Goal: Task Accomplishment & Management: Complete application form

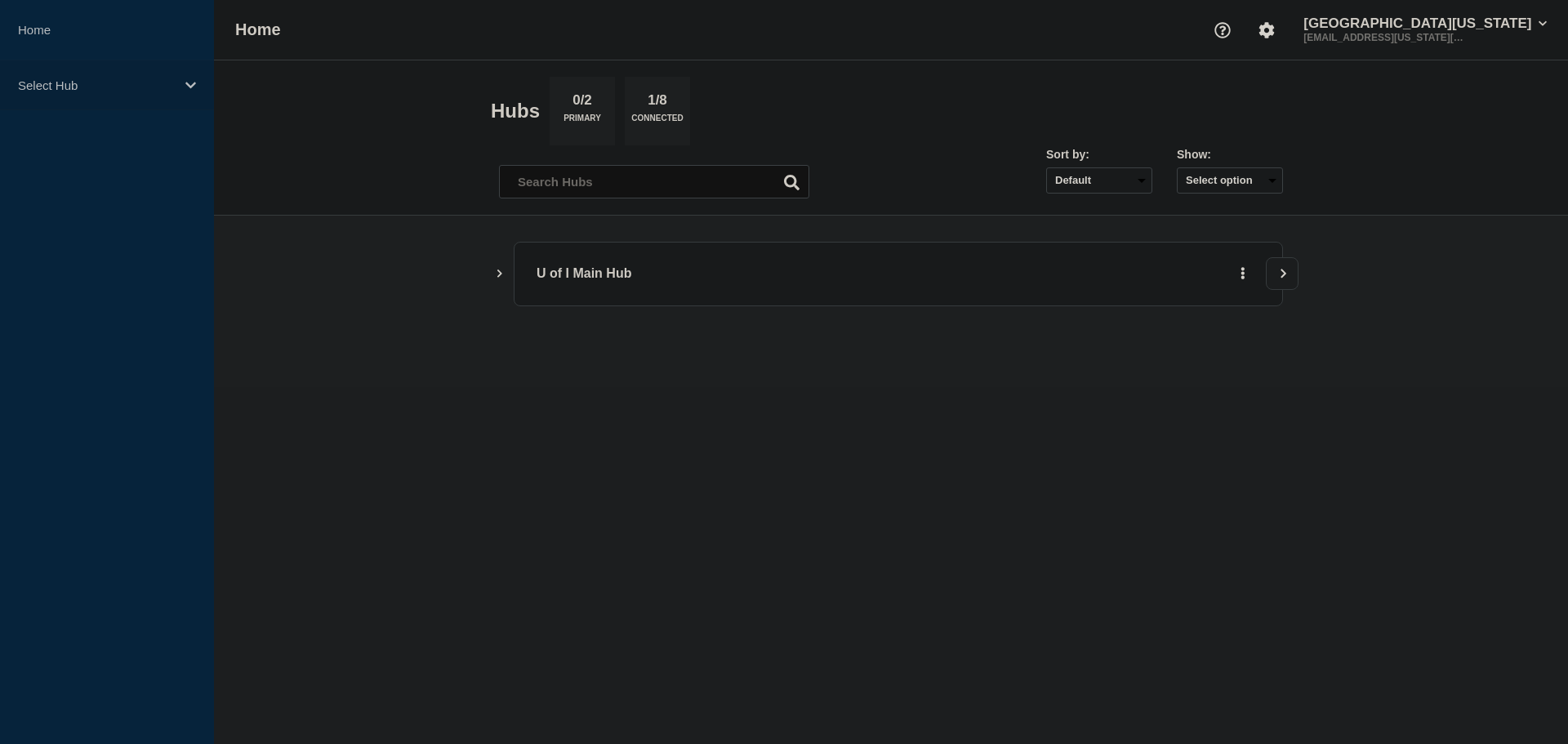
click at [48, 85] on p "Select Hub" at bounding box center [96, 85] width 157 height 14
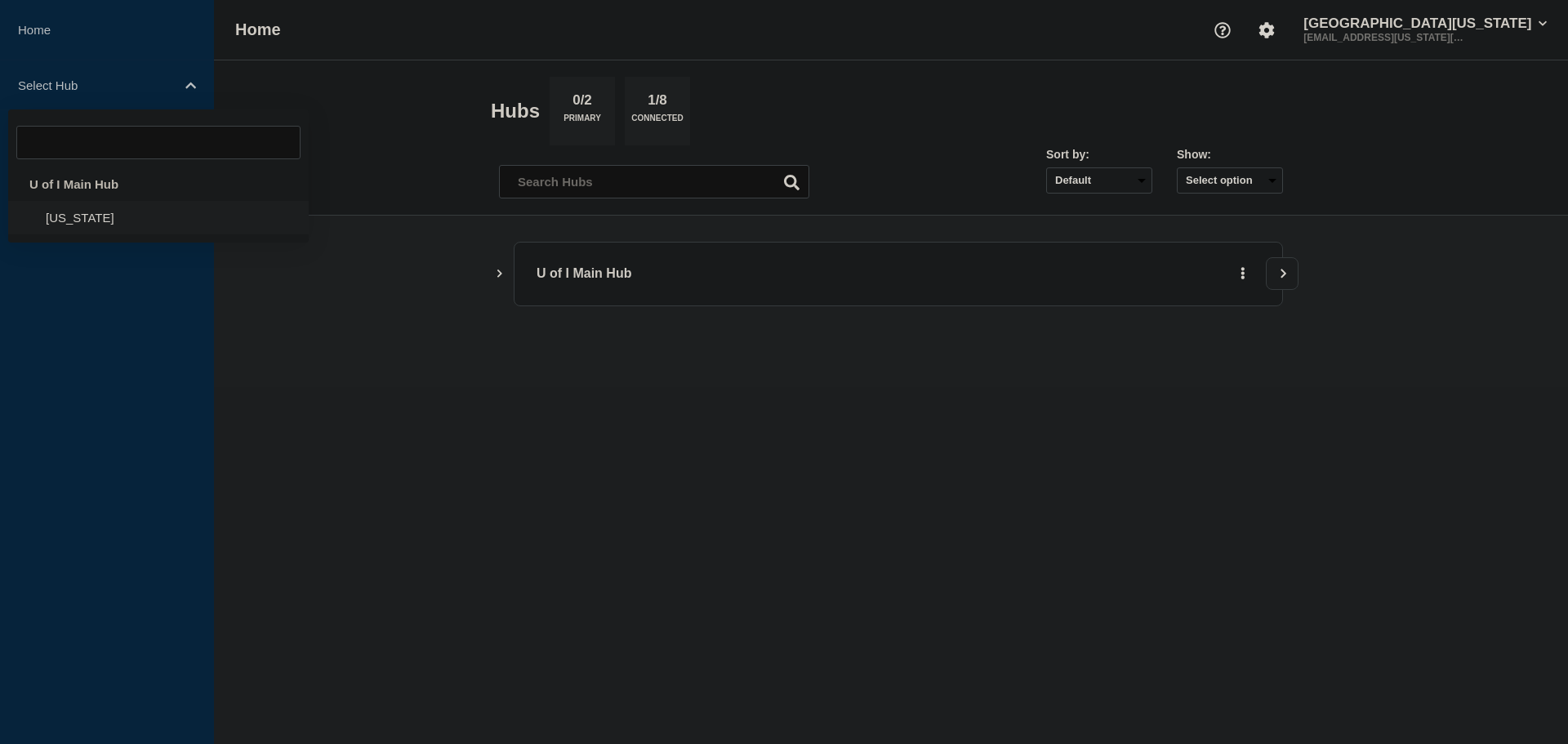
click at [81, 220] on li "Illinois" at bounding box center [159, 217] width 301 height 34
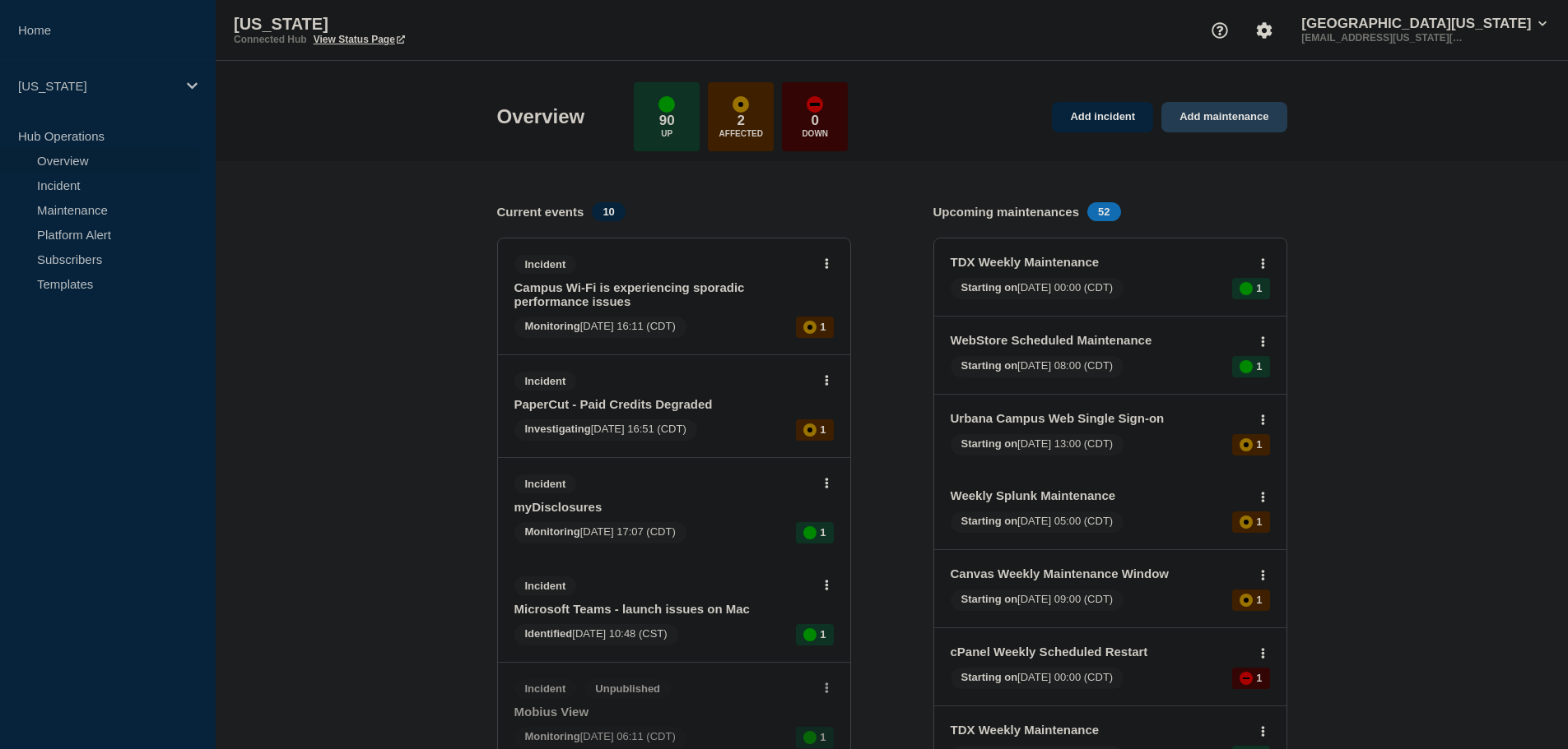
click at [1221, 119] on link "Add maintenance" at bounding box center [1223, 117] width 125 height 30
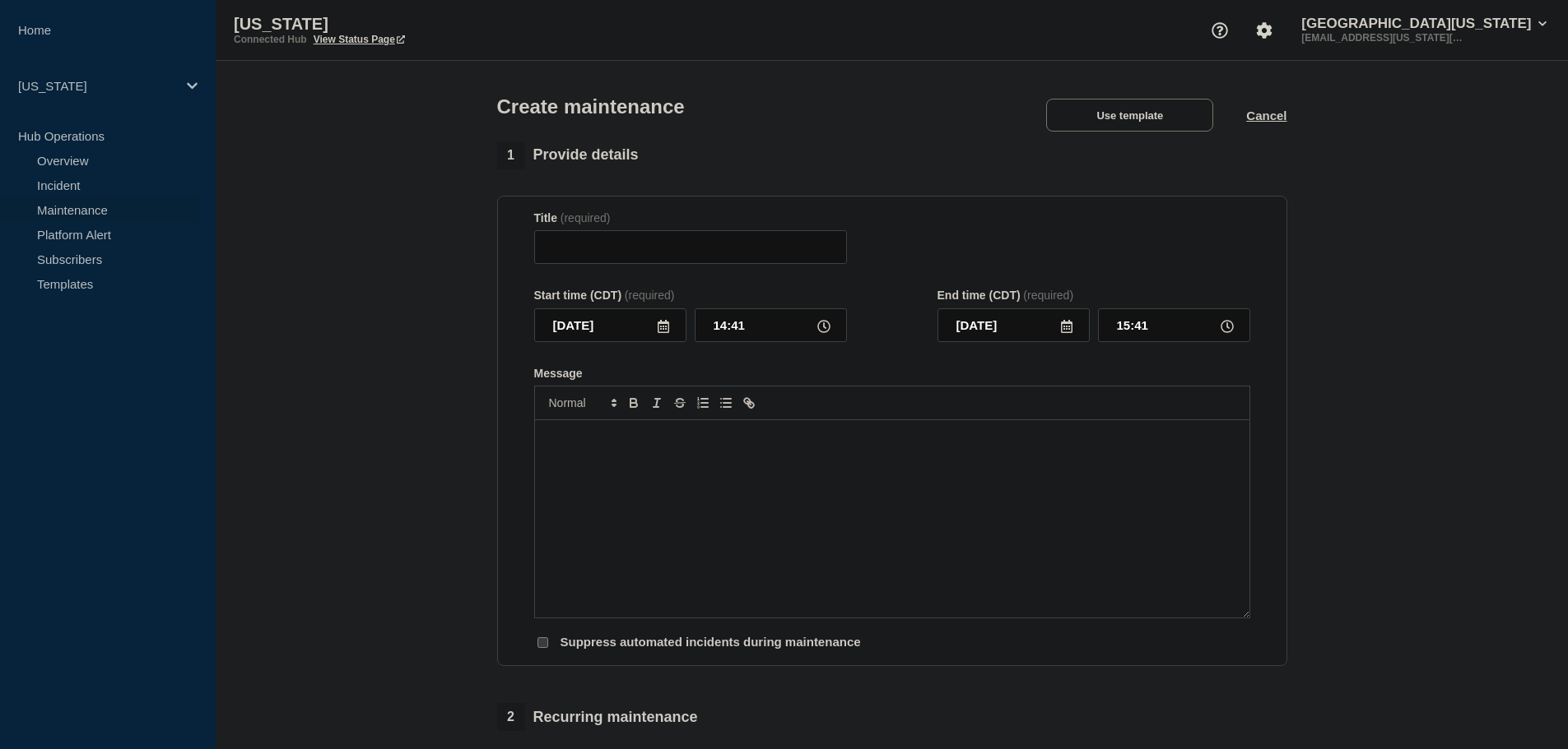
click at [661, 328] on icon at bounding box center [663, 327] width 13 height 13
click at [718, 376] on icon "button" at bounding box center [721, 376] width 20 height 20
click at [548, 374] on icon "button" at bounding box center [555, 376] width 20 height 20
click at [643, 480] on div "17" at bounding box center [637, 480] width 23 height 23
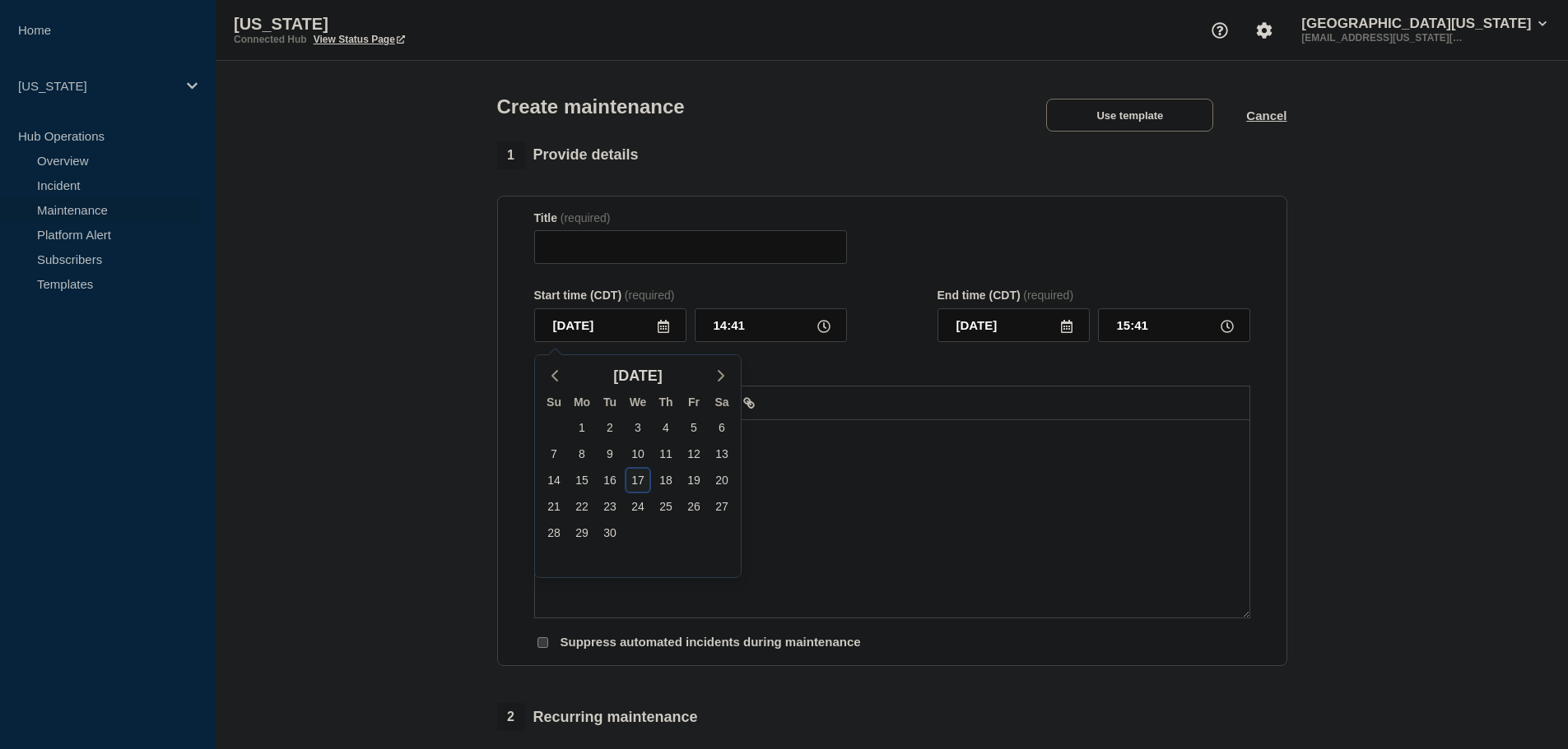
type input "2025-09-17"
click at [750, 338] on input "14:41" at bounding box center [770, 325] width 152 height 34
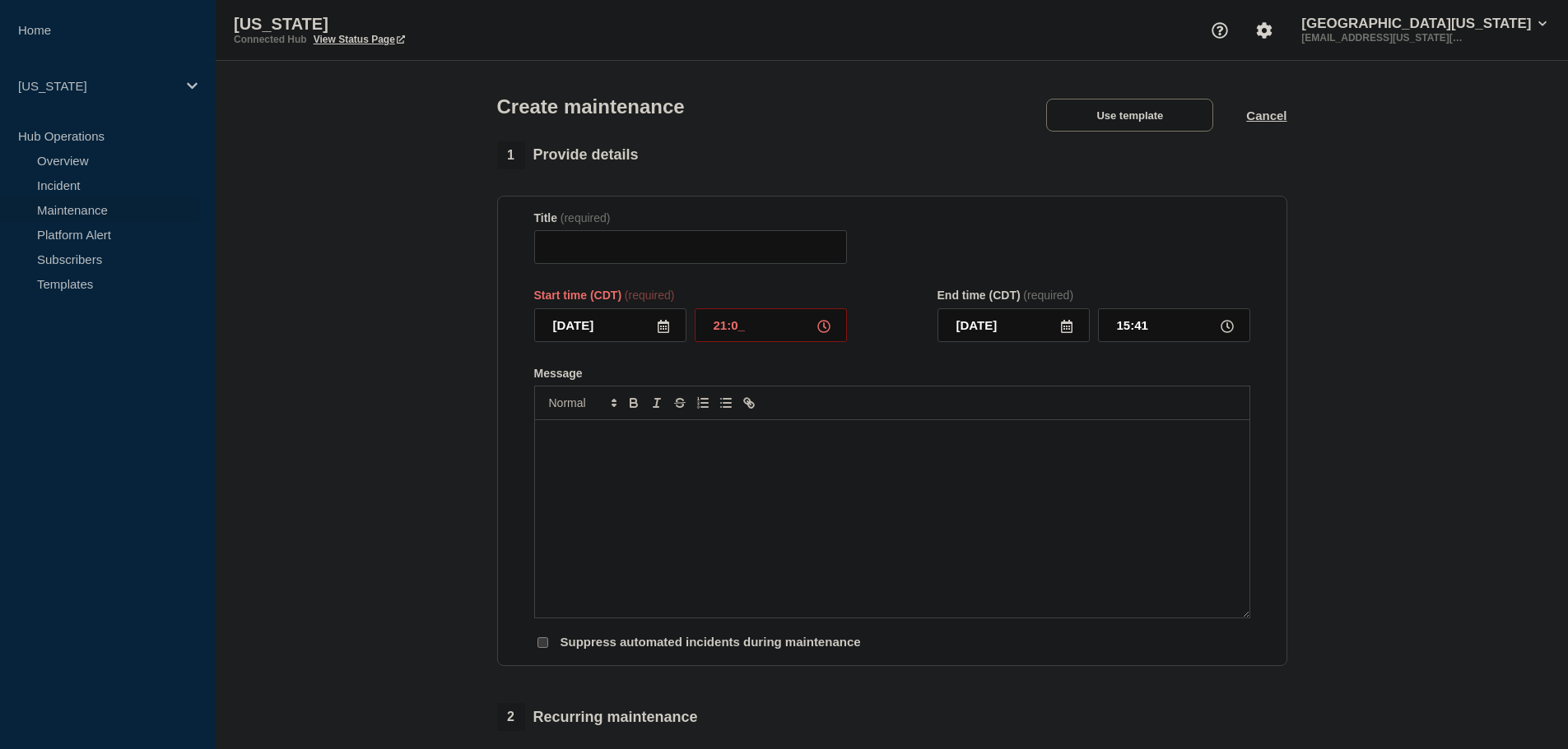
type input "21:00"
click at [1131, 329] on input "22:00" at bounding box center [1174, 325] width 152 height 34
type input "23:00"
click at [734, 238] on input "Title" at bounding box center [690, 246] width 313 height 34
type input "Teams Contact Center Maintenance"
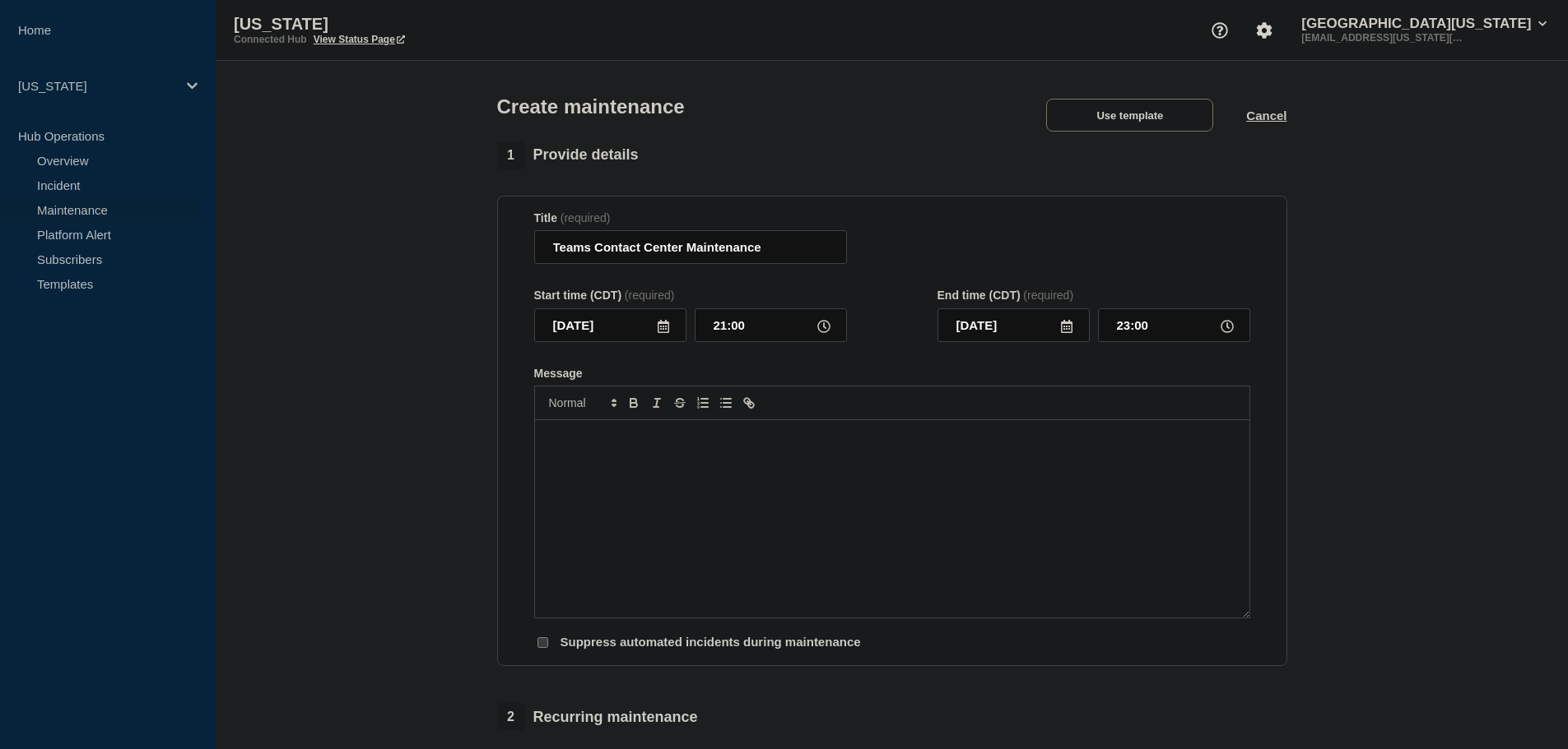
click at [623, 513] on div "Message" at bounding box center [892, 519] width 715 height 197
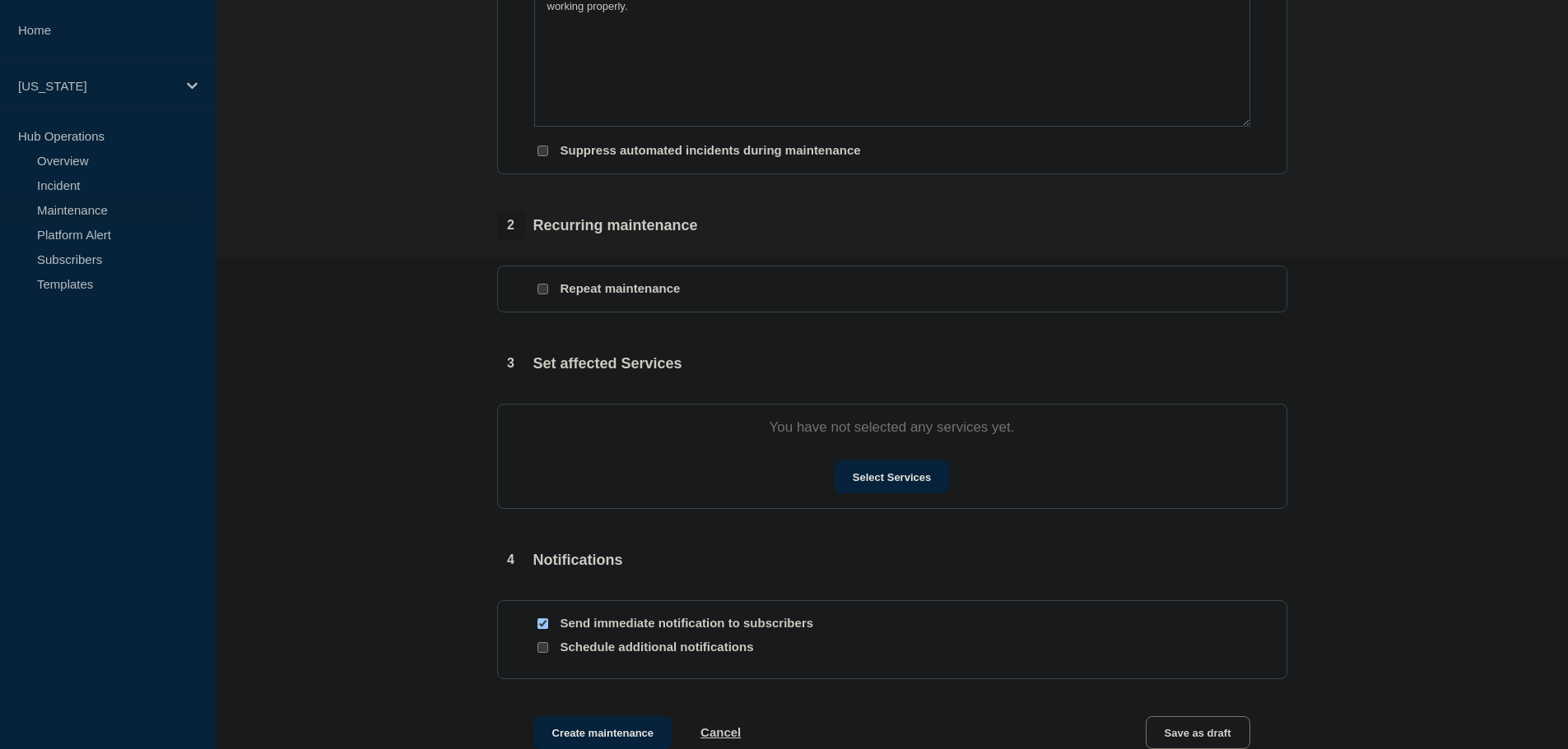
scroll to position [494, 0]
click at [546, 292] on input "Repeat maintenance" at bounding box center [543, 287] width 11 height 11
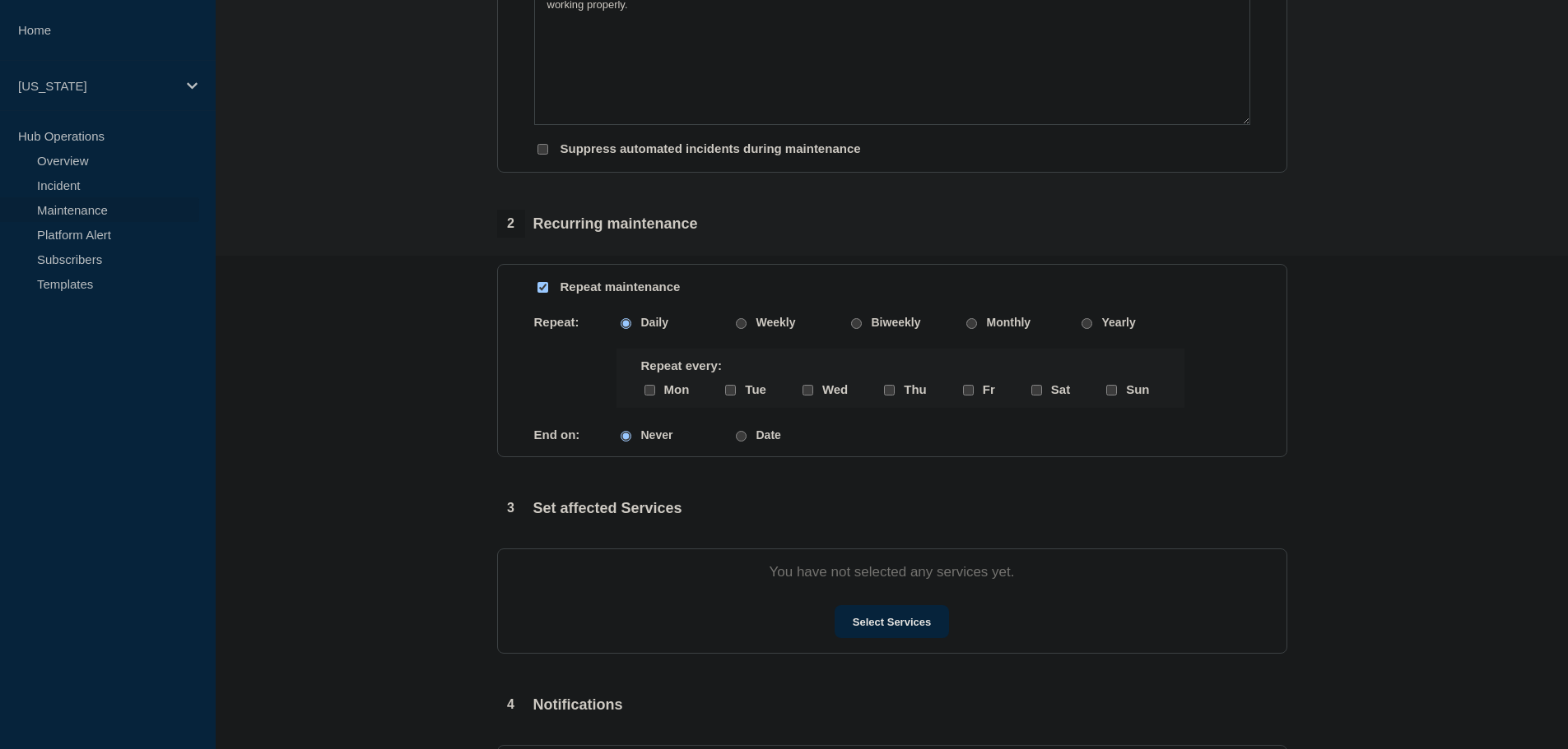
click at [546, 292] on input "Repeat maintenance" at bounding box center [543, 287] width 11 height 11
checkbox input "false"
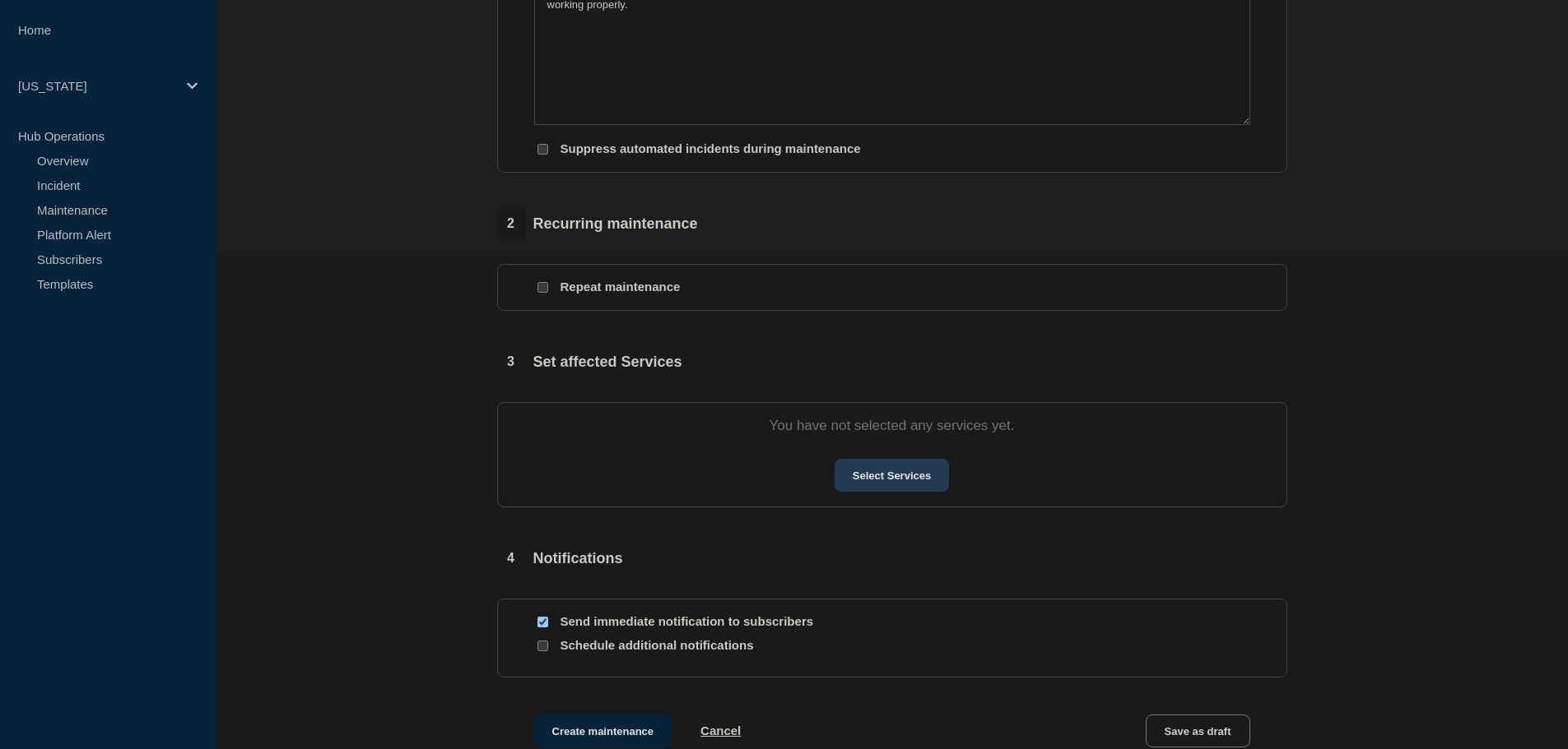
click at [900, 467] on button "Select Services" at bounding box center [891, 475] width 114 height 33
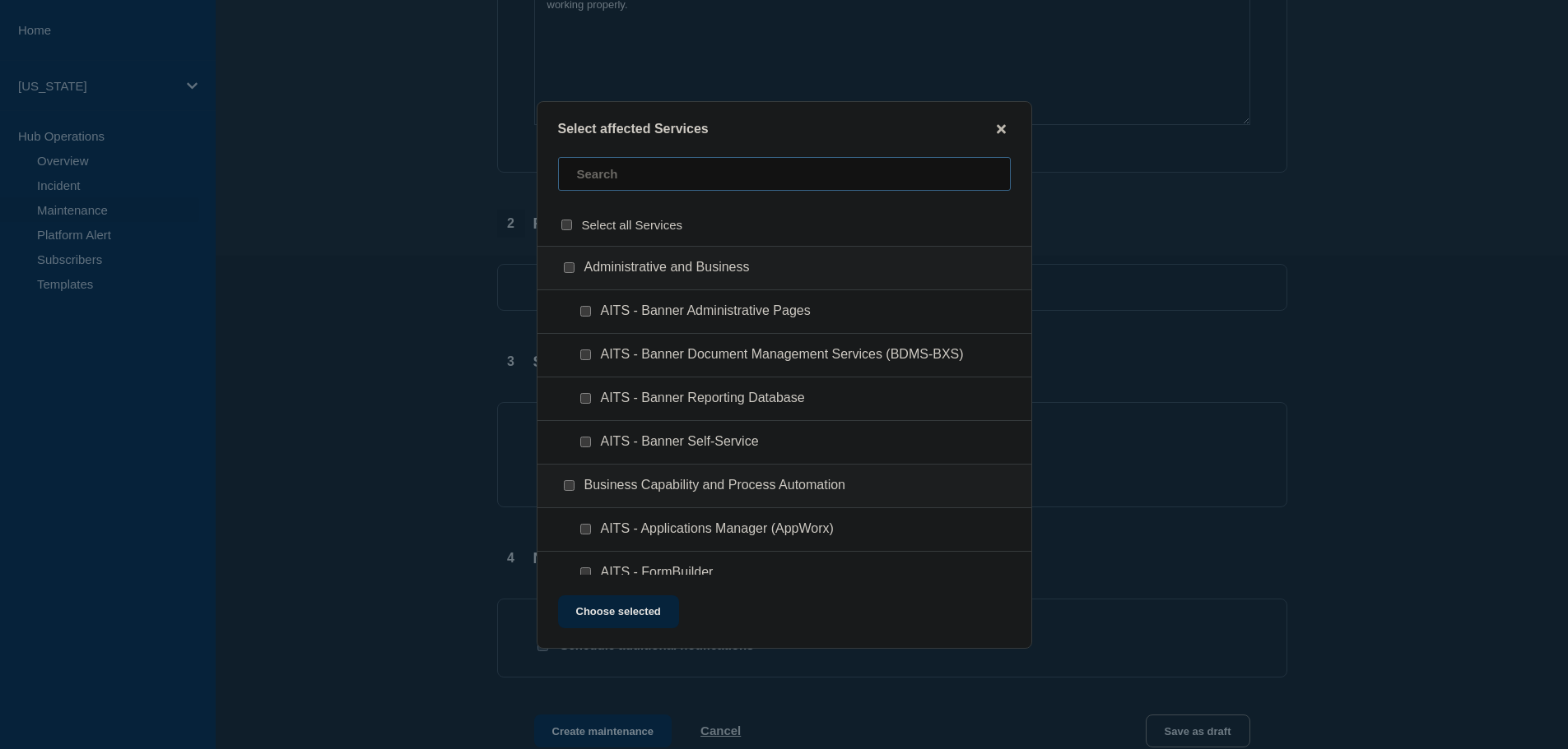
click at [692, 181] on input "text" at bounding box center [784, 173] width 453 height 34
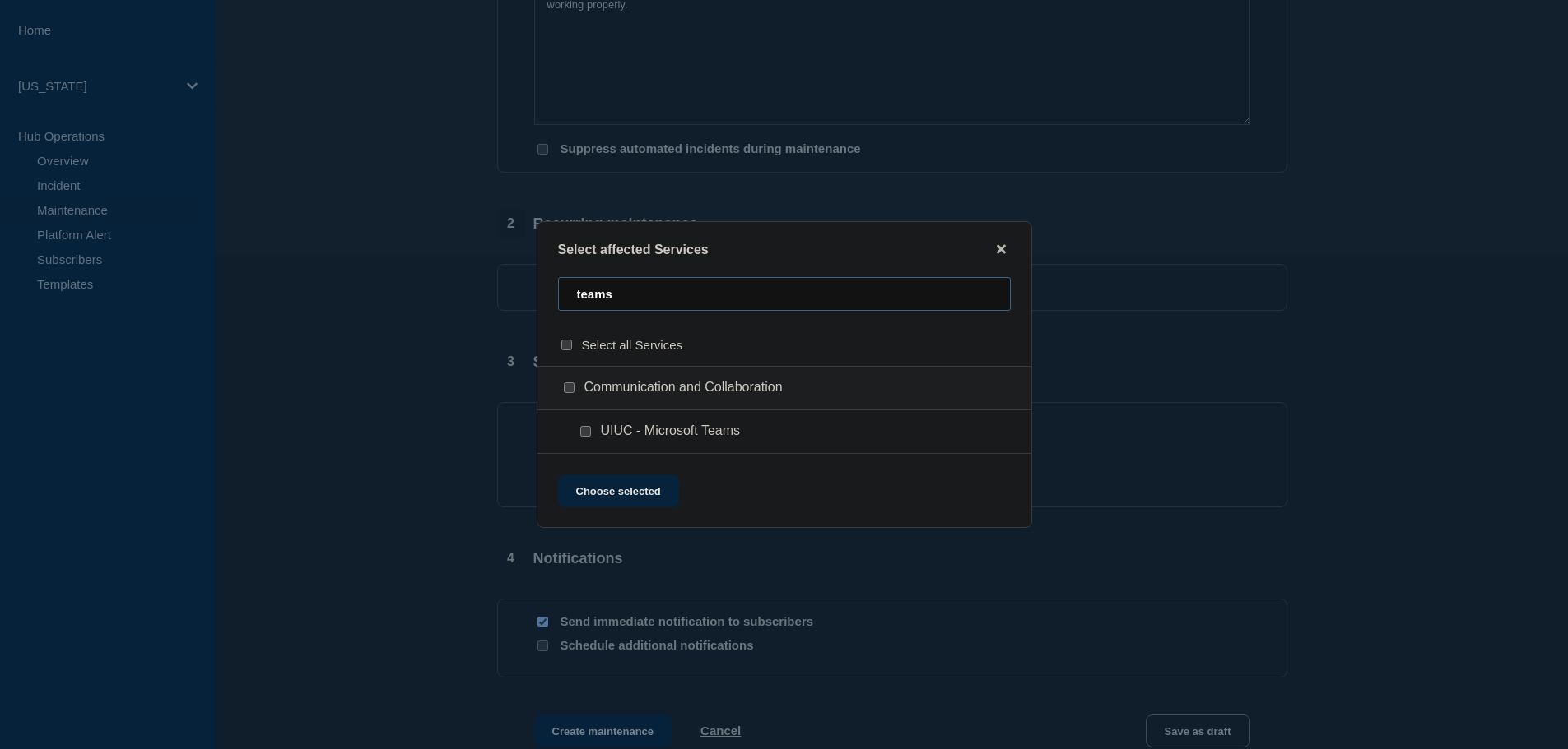
type input "teams"
click at [587, 435] on input "UIUC - Microsoft Teams checkbox" at bounding box center [586, 432] width 11 height 11
checkbox input "true"
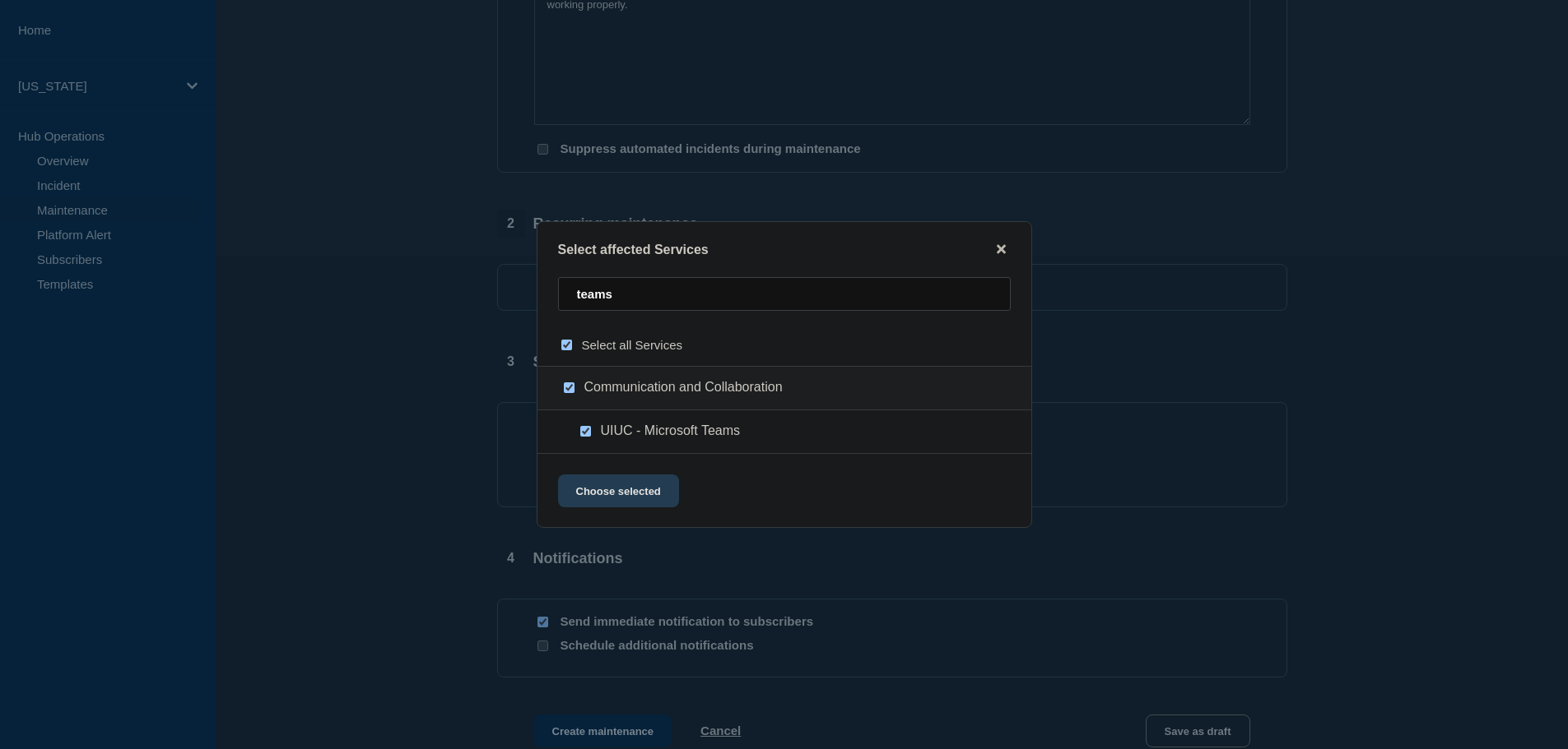
click at [624, 494] on button "Choose selected" at bounding box center [618, 491] width 121 height 33
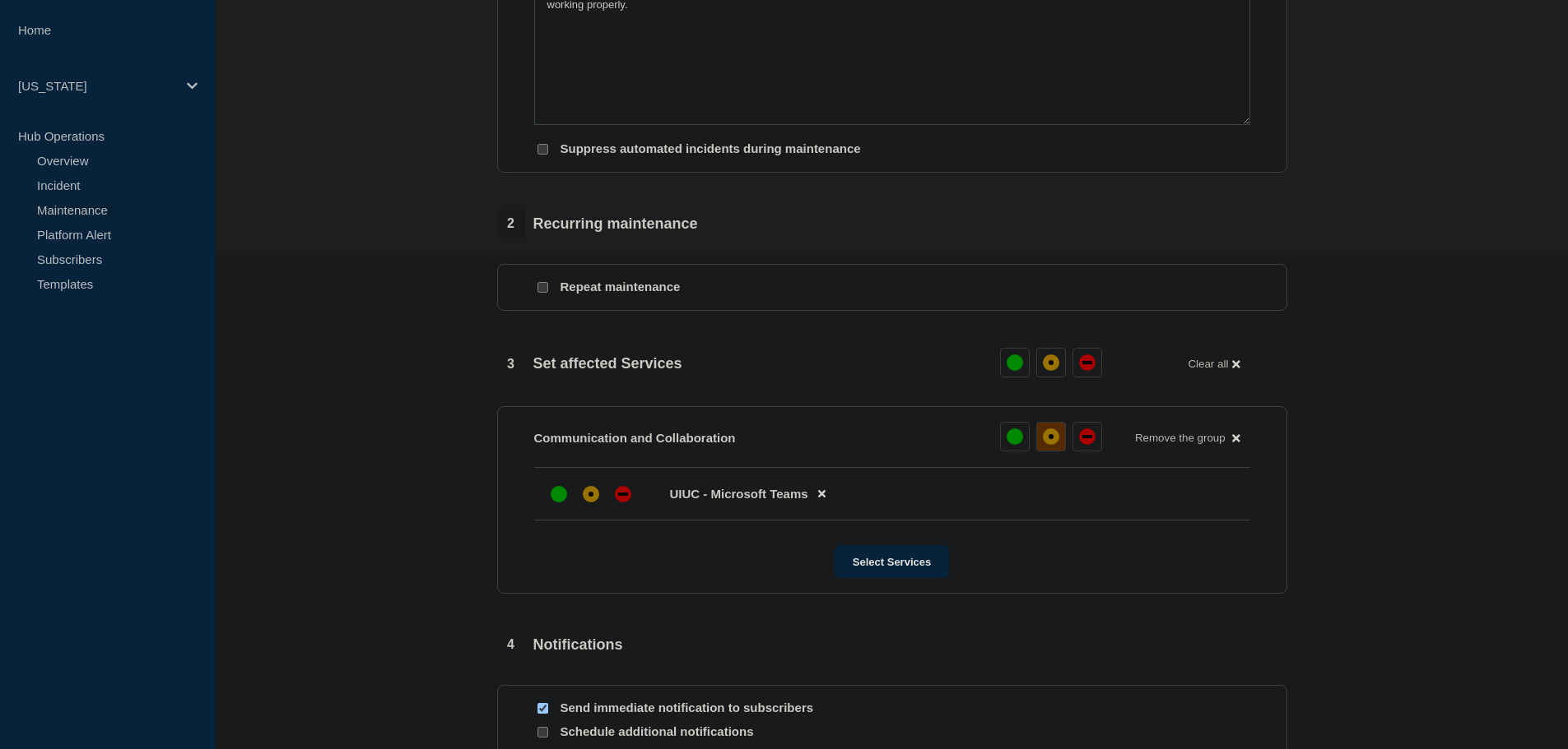
click at [1041, 443] on button at bounding box center [1051, 437] width 29 height 29
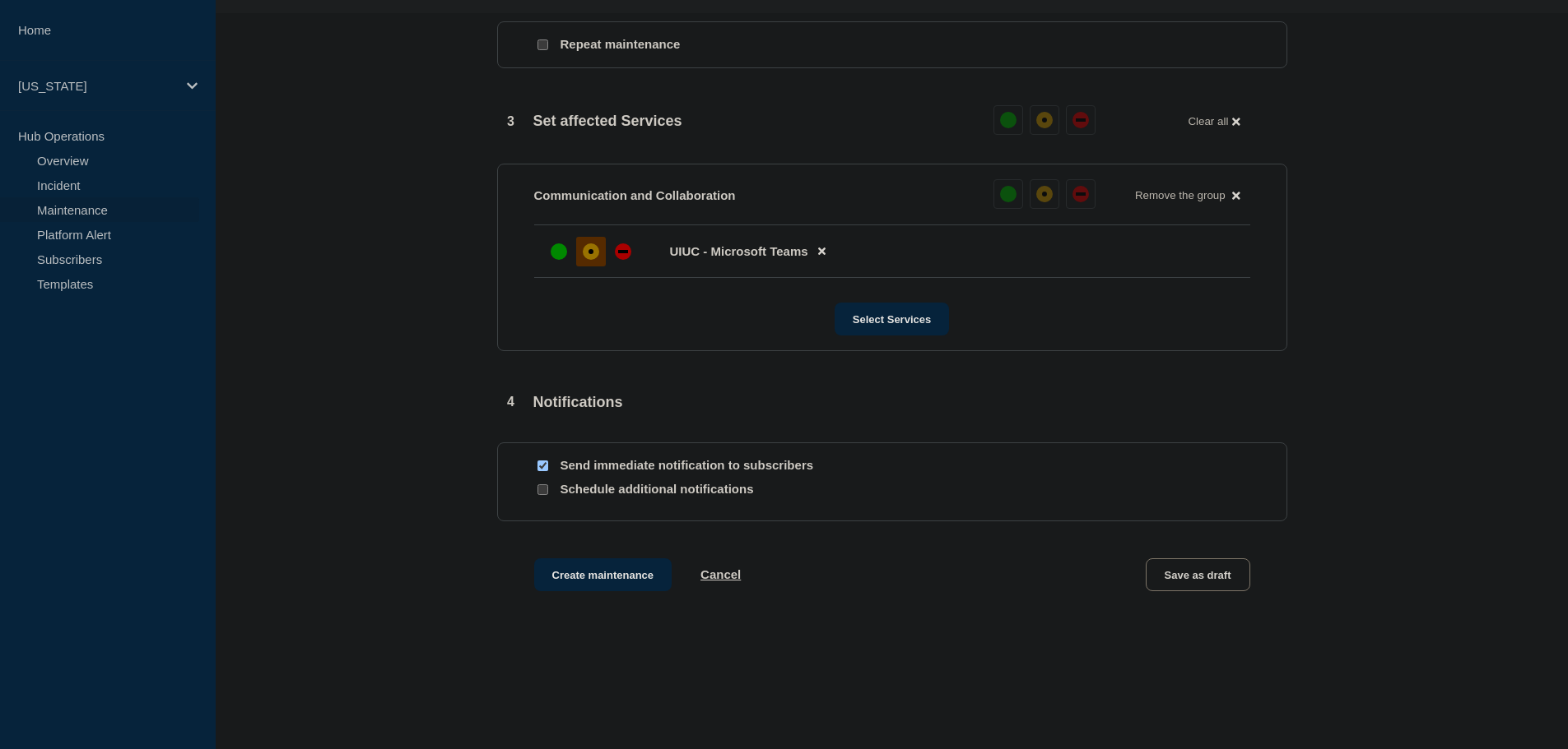
scroll to position [740, 0]
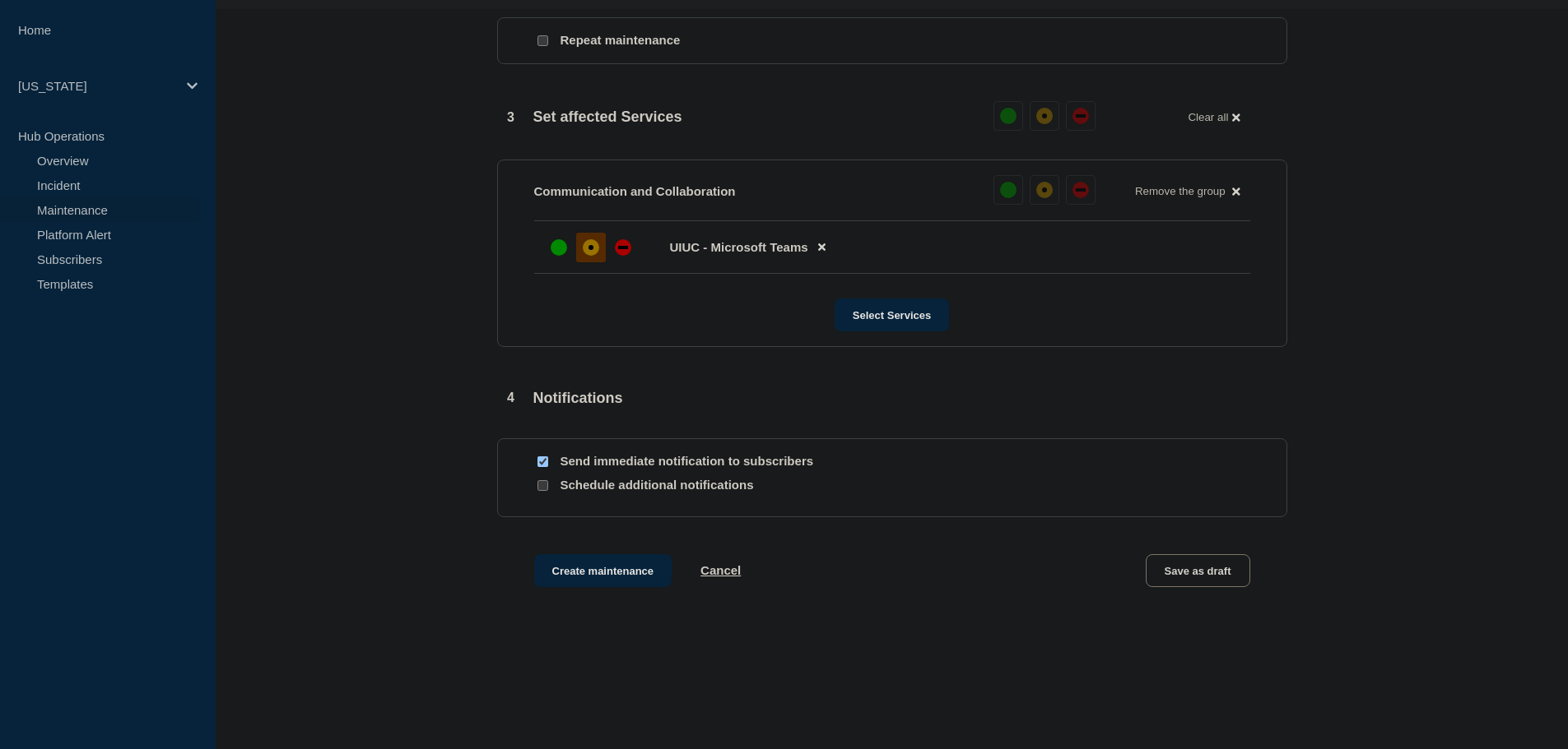
click at [544, 465] on input "Send immediate notification to subscribers" at bounding box center [543, 462] width 11 height 11
checkbox input "false"
click at [544, 483] on div at bounding box center [542, 485] width 16 height 16
click at [544, 489] on input "Schedule additional notifications" at bounding box center [543, 486] width 11 height 11
checkbox input "true"
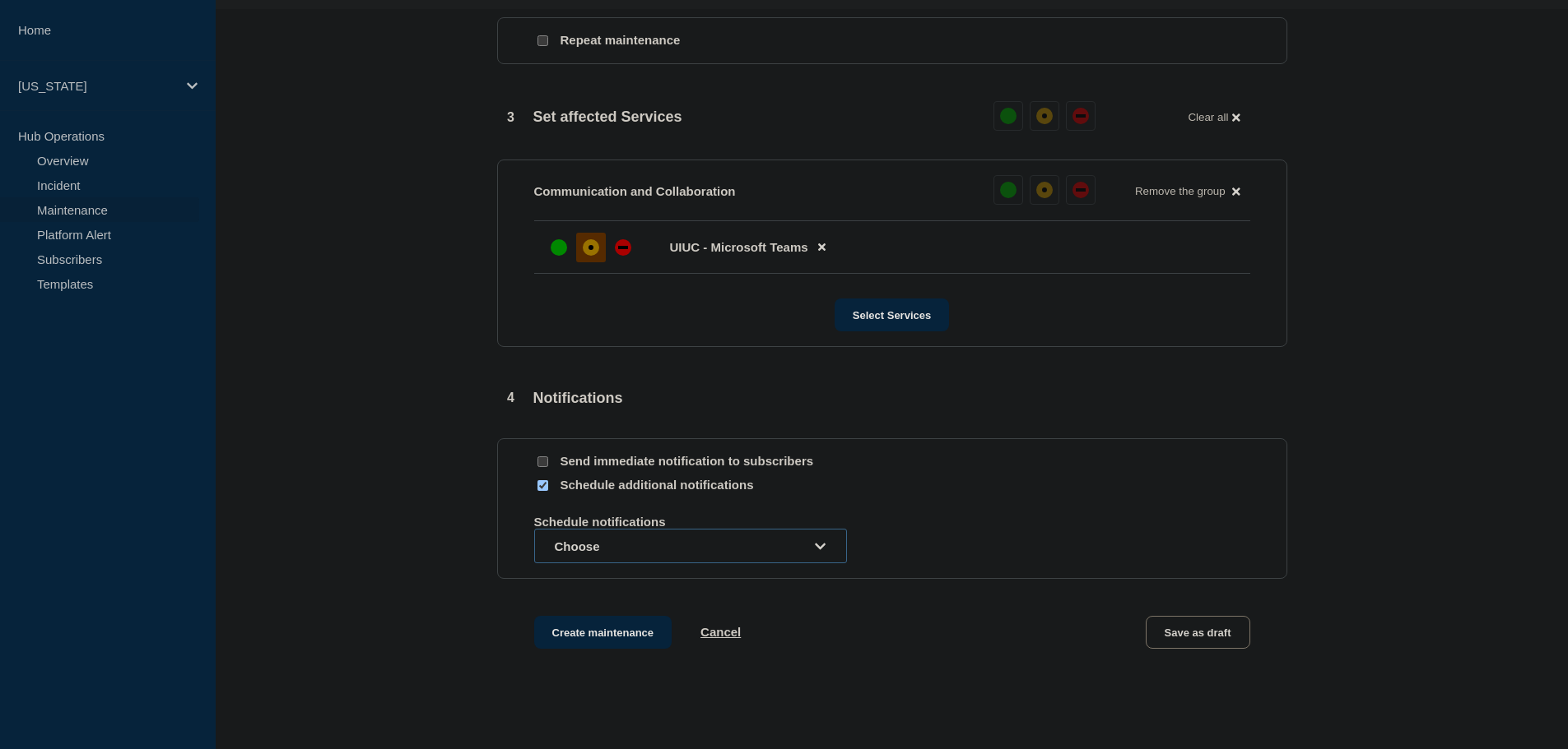
click at [608, 550] on button "Choose" at bounding box center [690, 546] width 313 height 35
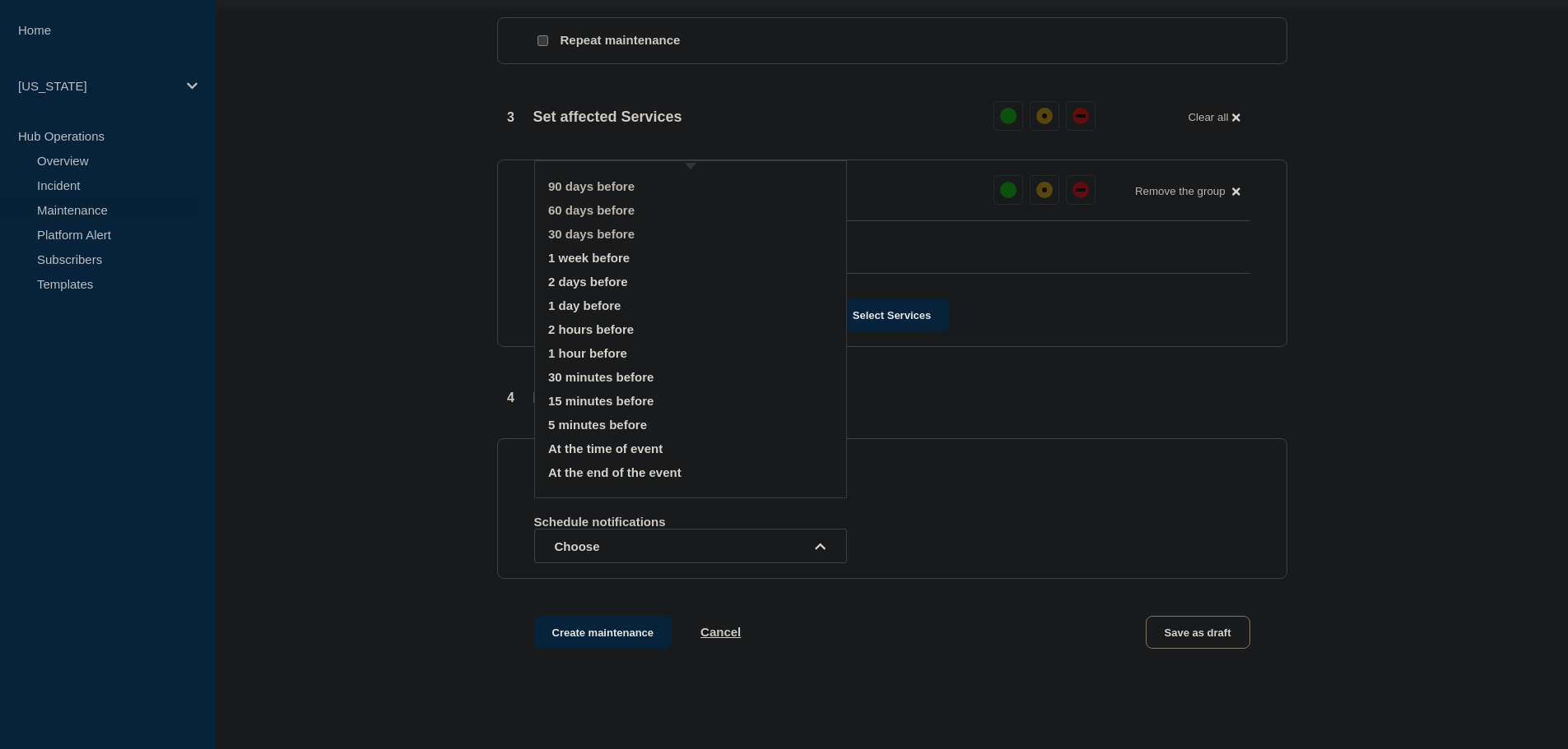
click at [599, 258] on button "1 week before" at bounding box center [588, 257] width 81 height 14
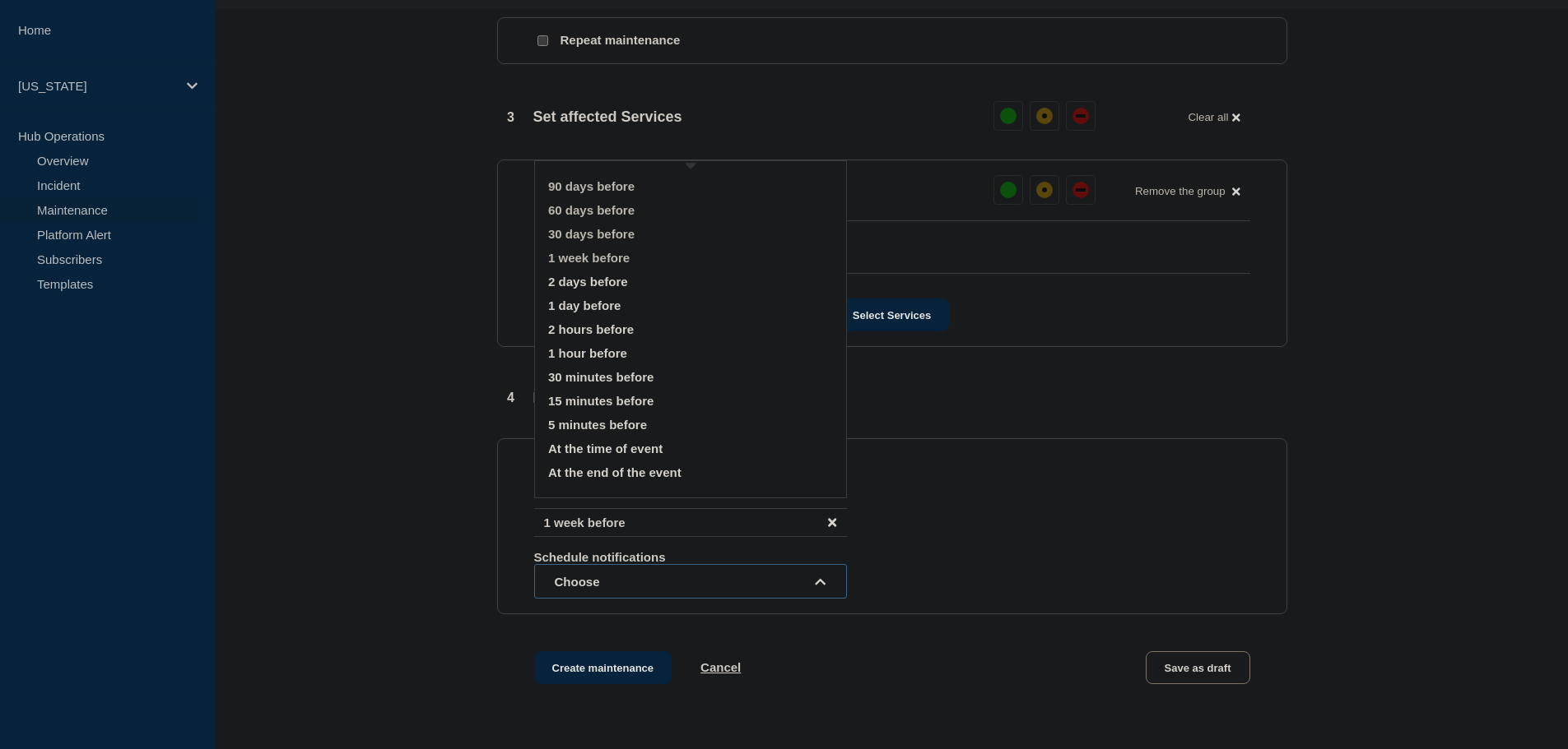
click at [625, 578] on button "Choose" at bounding box center [690, 582] width 313 height 35
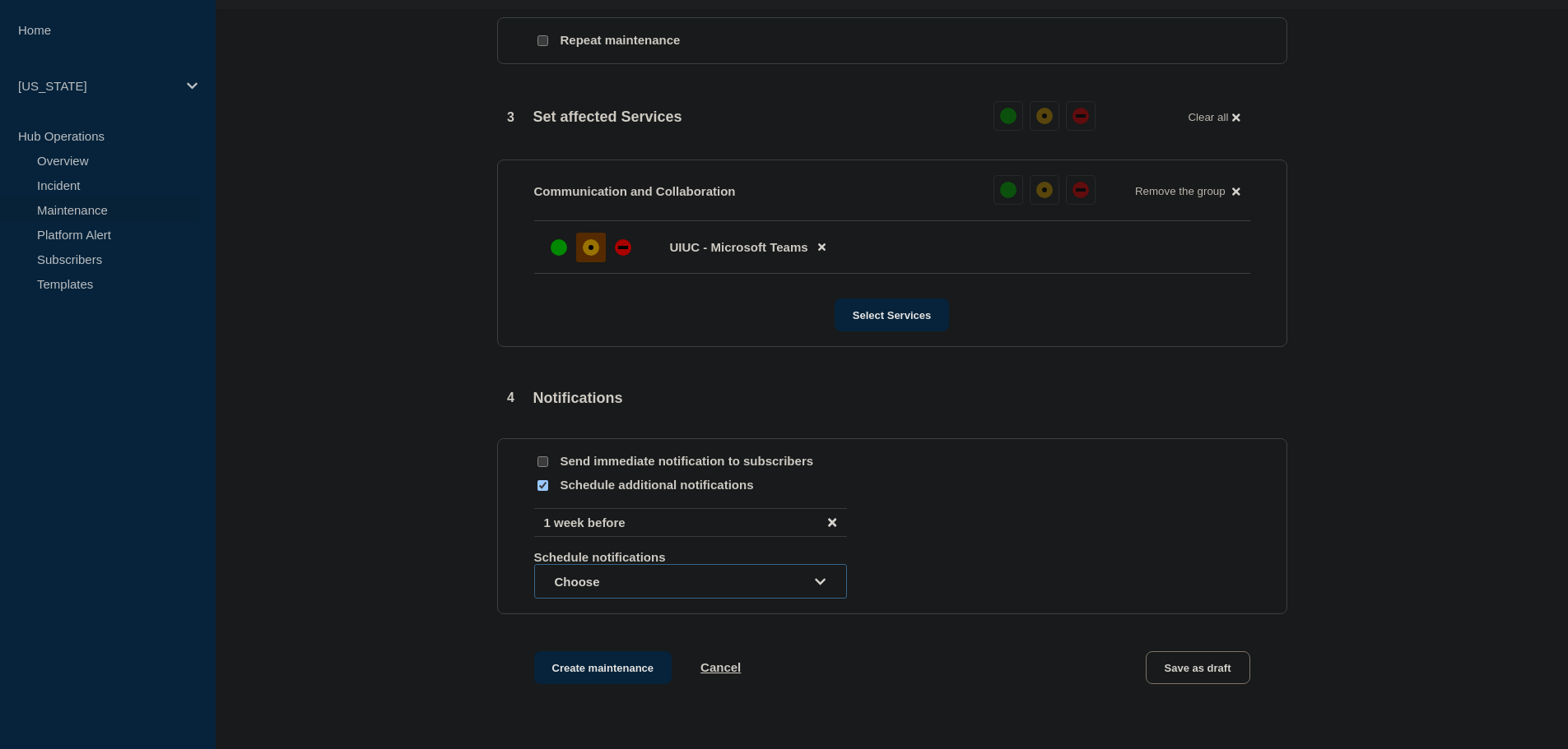
click at [625, 578] on button "Choose" at bounding box center [690, 582] width 313 height 35
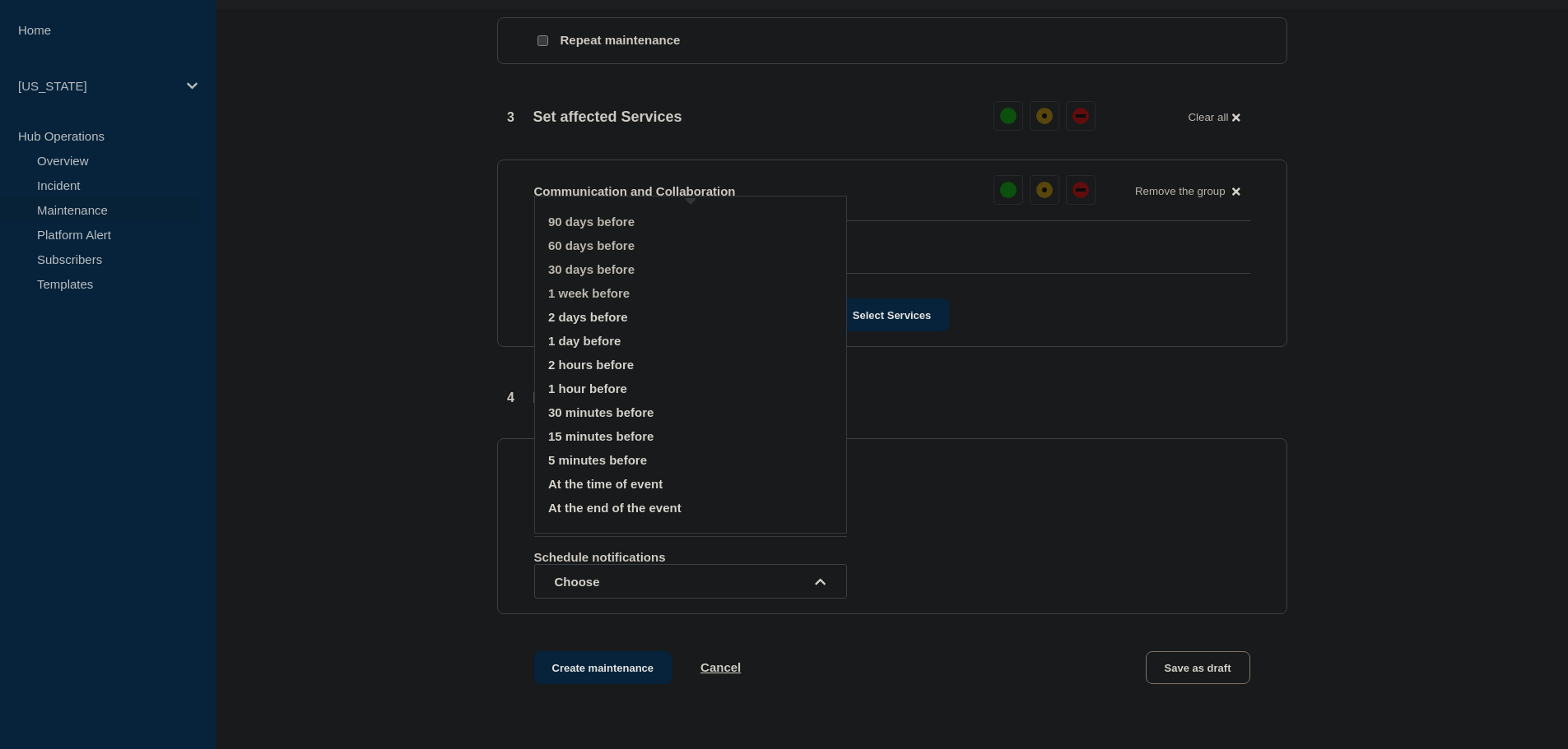
click at [598, 339] on button "1 day before" at bounding box center [583, 340] width 72 height 14
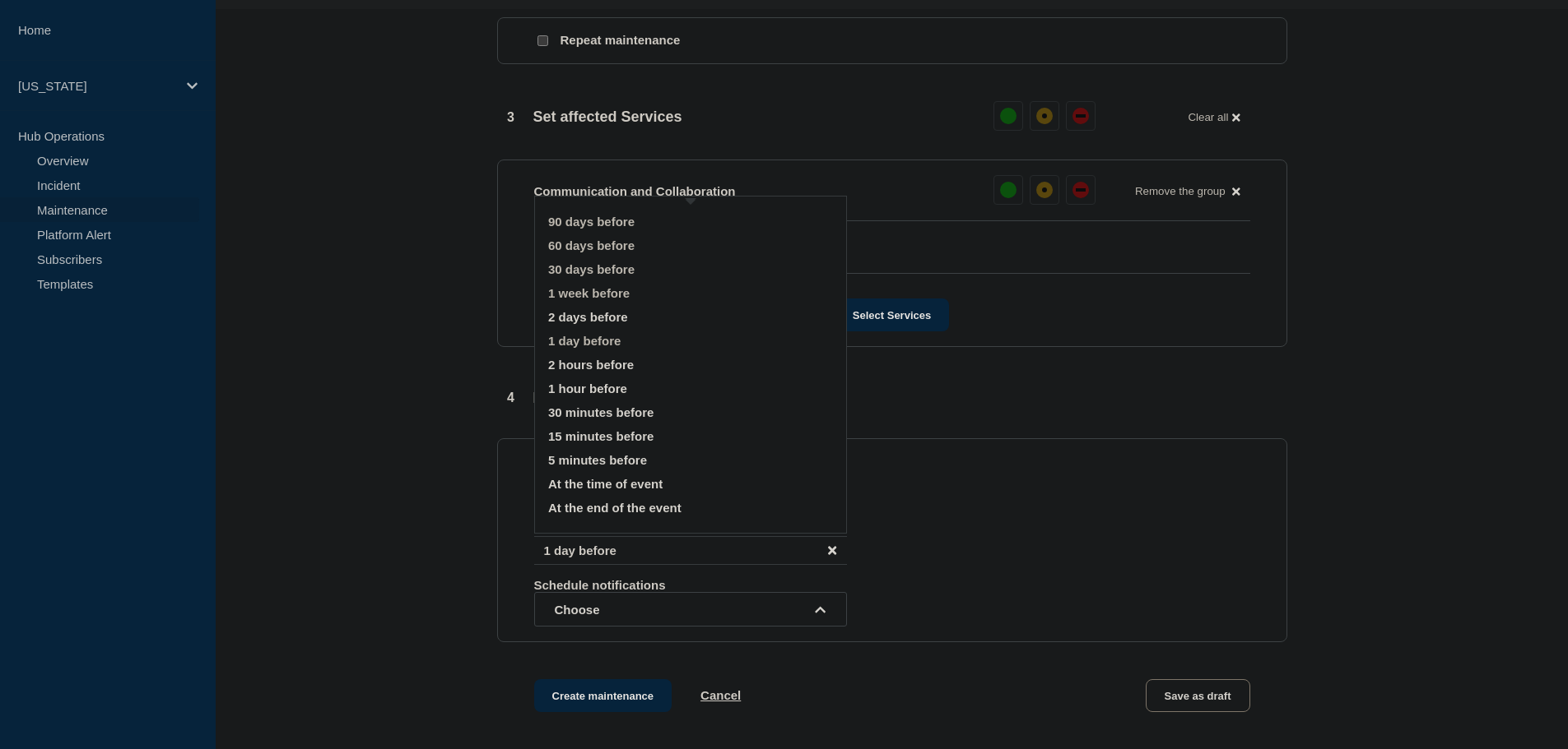
click at [1035, 502] on div "Schedule additional notifications 1 week before 1 day before Schedule notificat…" at bounding box center [892, 552] width 716 height 149
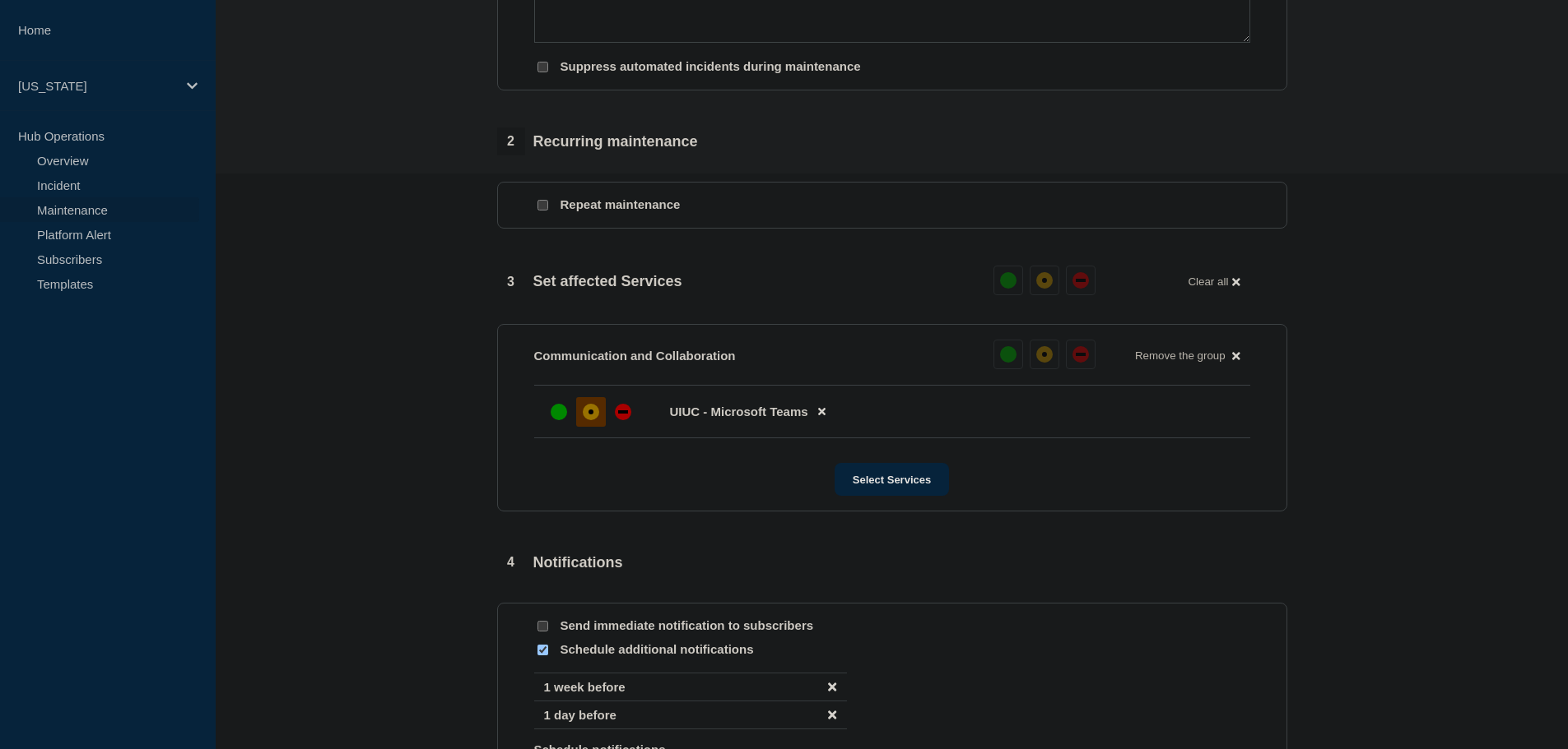
scroll to position [897, 0]
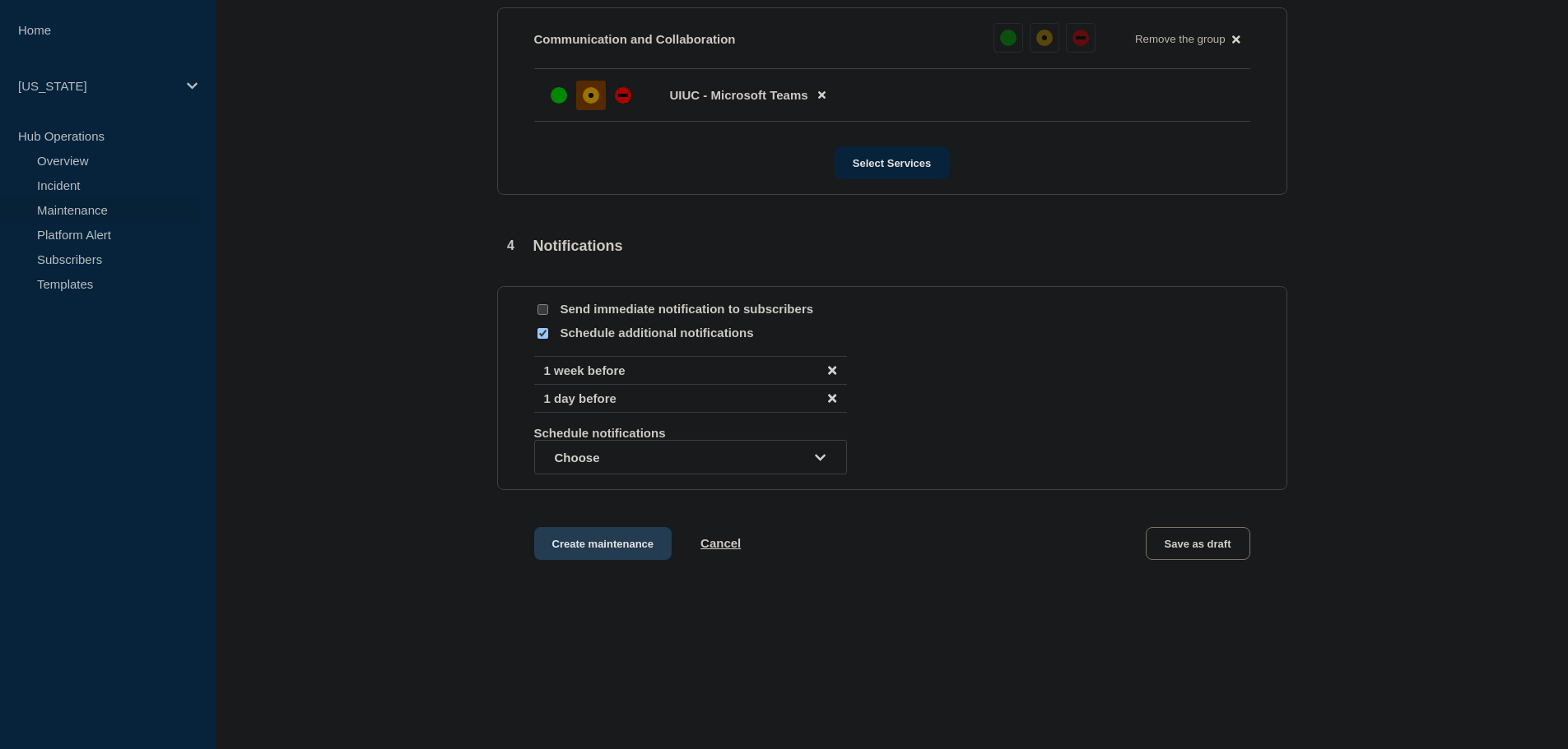
click at [653, 545] on button "Create maintenance" at bounding box center [602, 544] width 138 height 33
